Goal: Information Seeking & Learning: Compare options

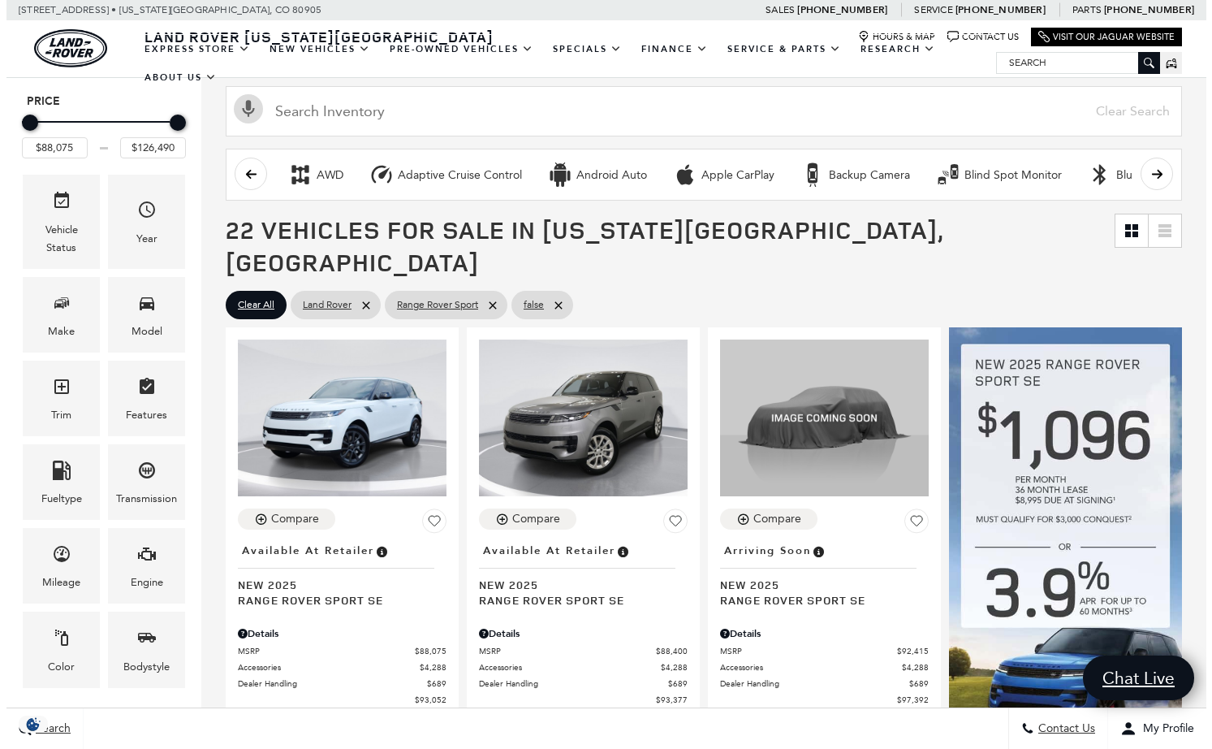
scroll to position [189, 0]
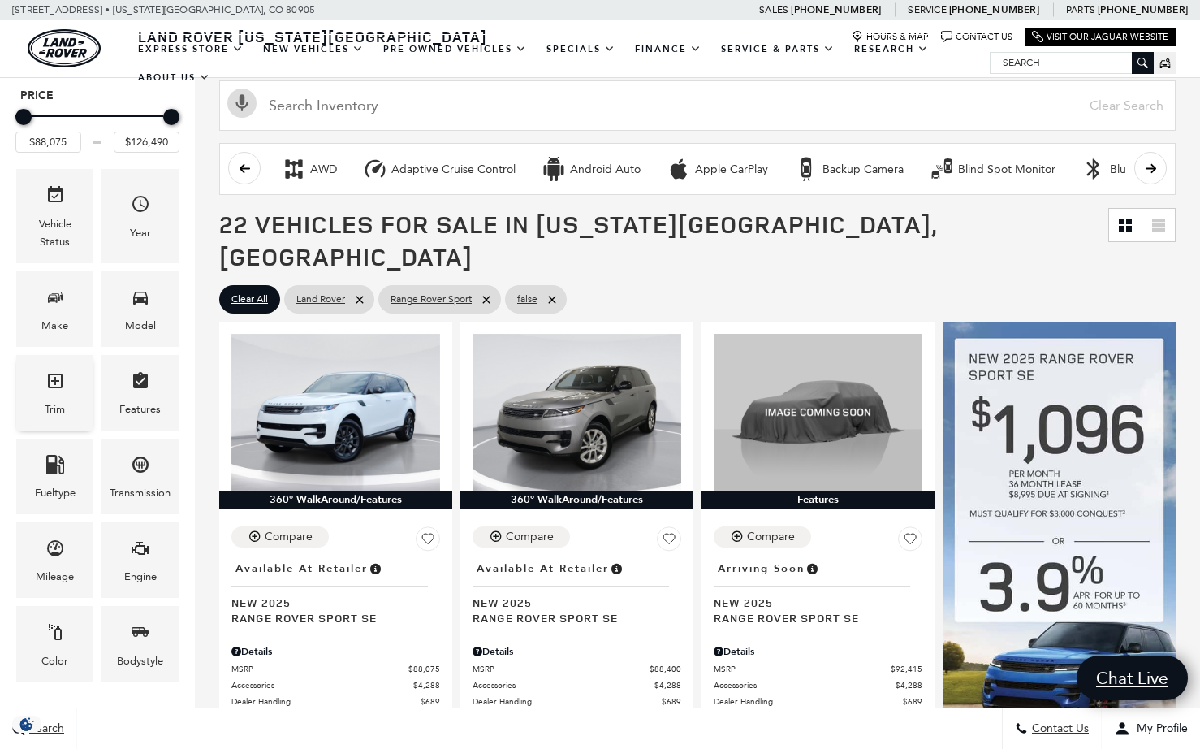
click at [54, 382] on icon "Trim" at bounding box center [54, 380] width 19 height 19
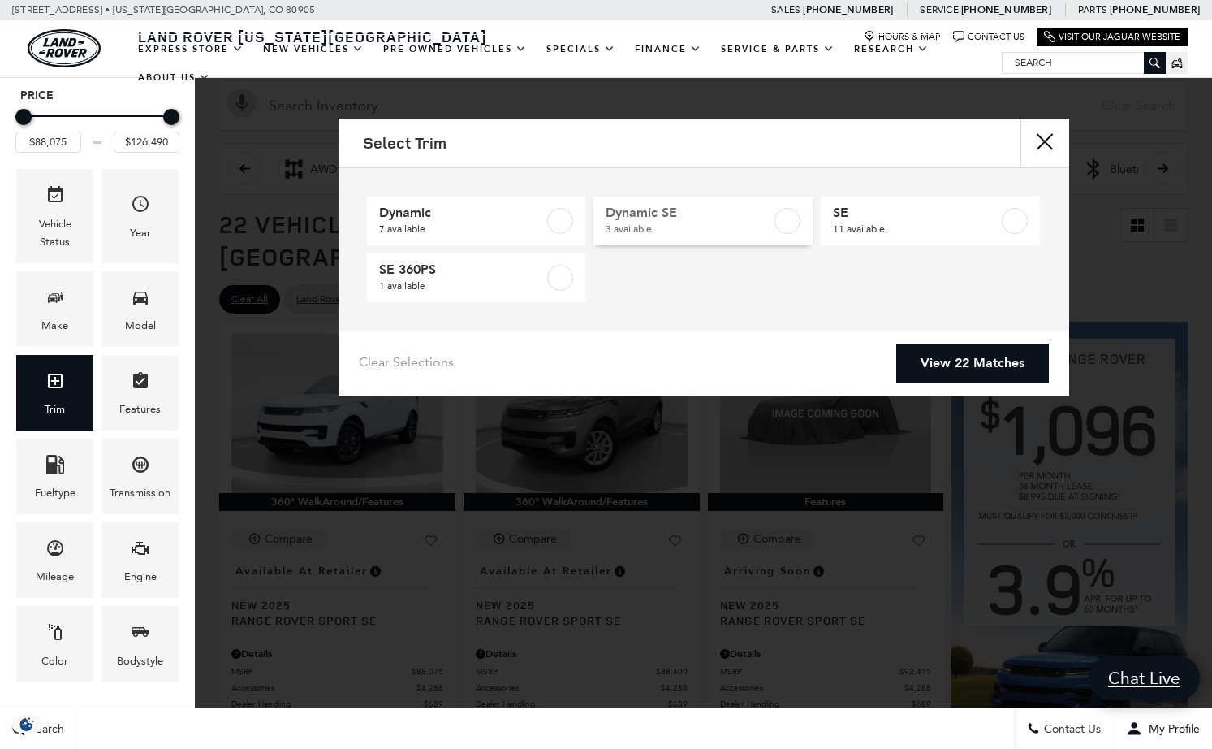
click at [663, 221] on span "Dynamic SE" at bounding box center [689, 213] width 166 height 16
type input "$103,549"
type input "$113,655"
checkbox input "true"
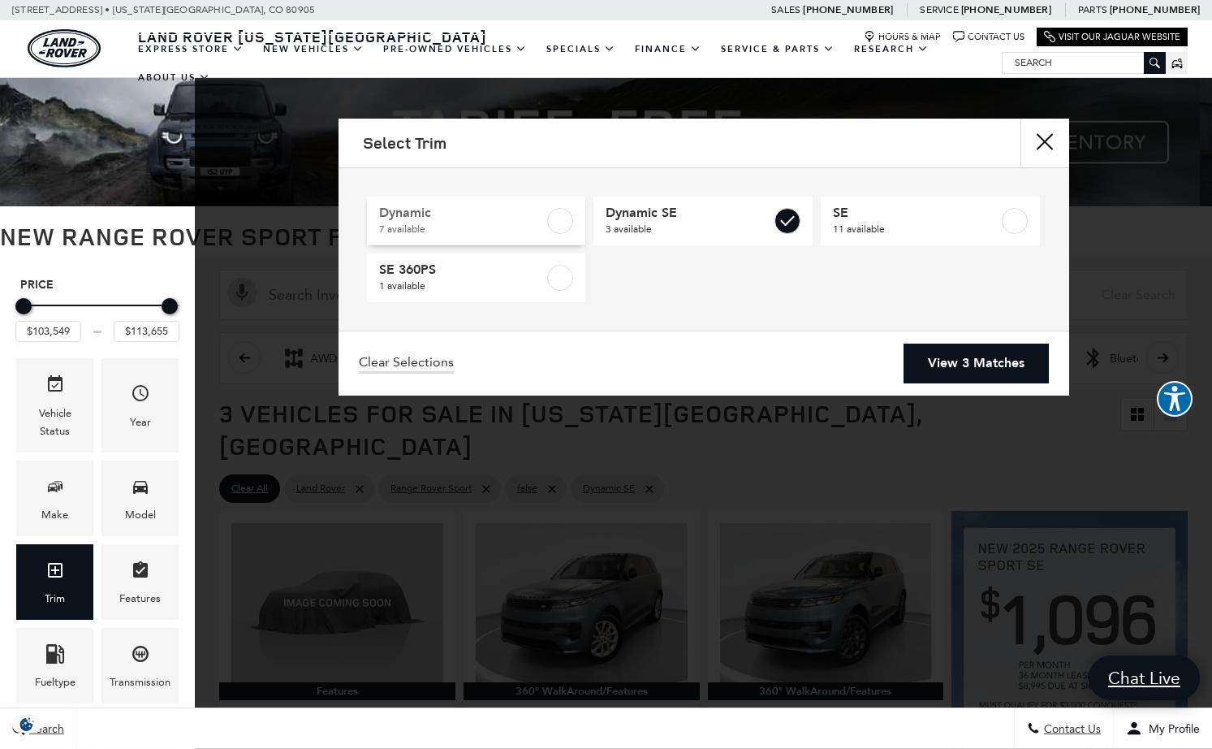
click at [509, 227] on span "7 available" at bounding box center [462, 229] width 166 height 16
type input "$100,545"
type input "$126,490"
checkbox input "true"
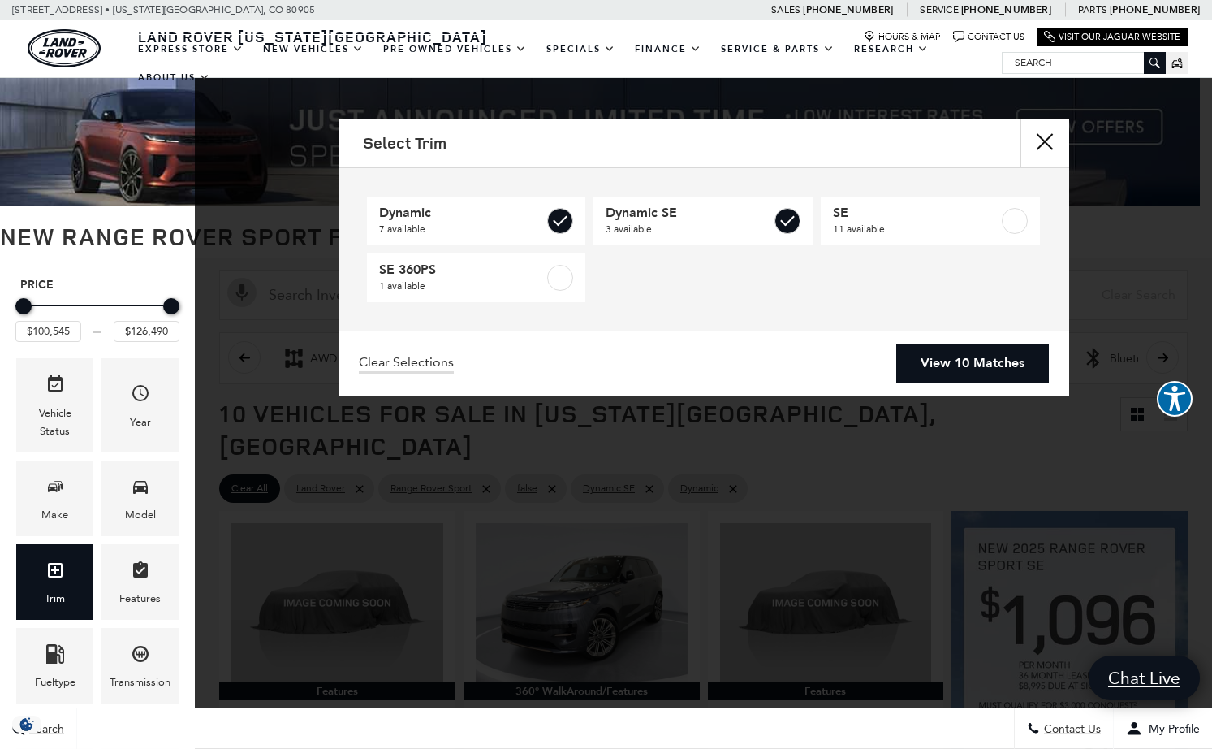
click at [936, 356] on link "View 10 Matches" at bounding box center [972, 363] width 153 height 40
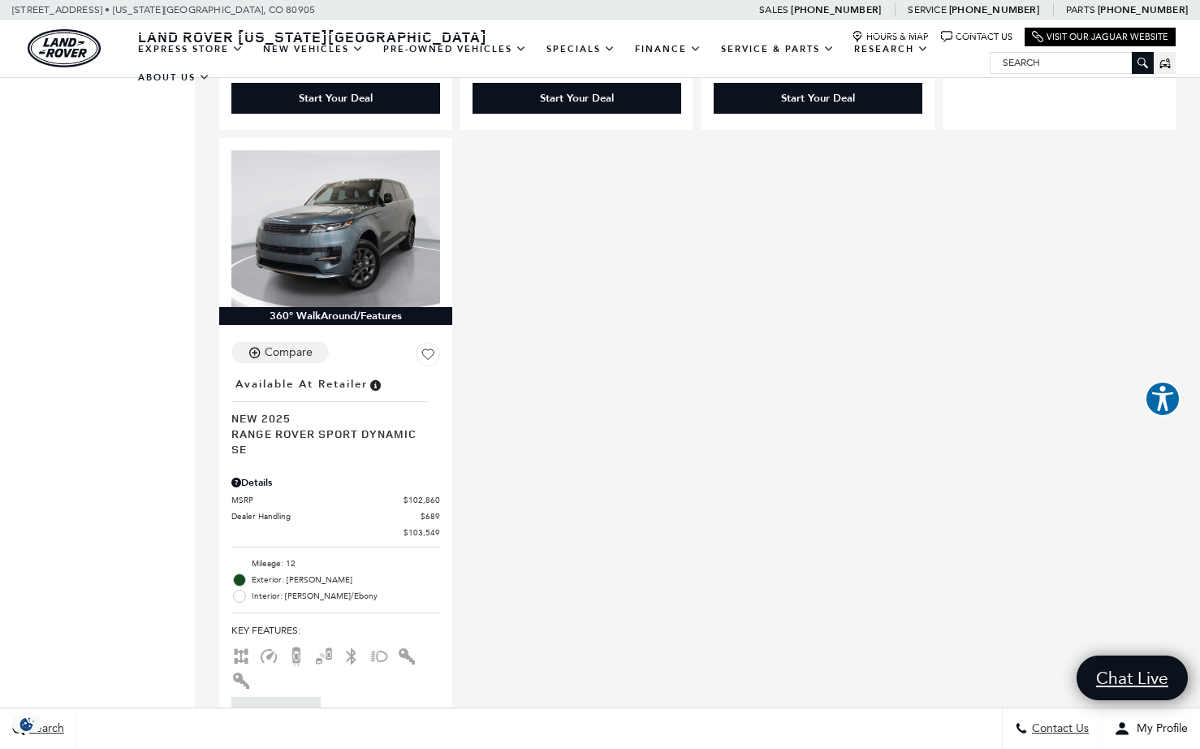
scroll to position [2414, 0]
